Goal: Task Accomplishment & Management: Manage account settings

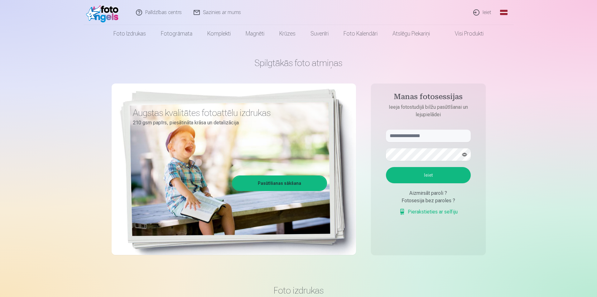
click at [481, 13] on link "Ieiet" at bounding box center [483, 12] width 30 height 25
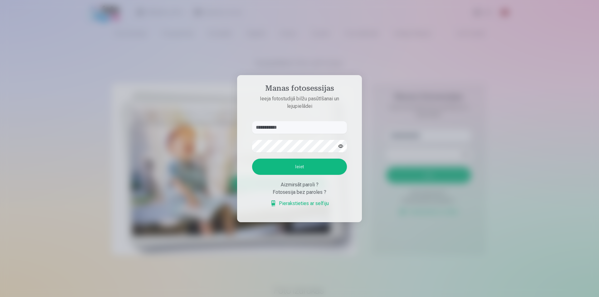
type input "**********"
click at [300, 170] on button "Ieiet" at bounding box center [299, 167] width 95 height 16
